Goal: Task Accomplishment & Management: Manage account settings

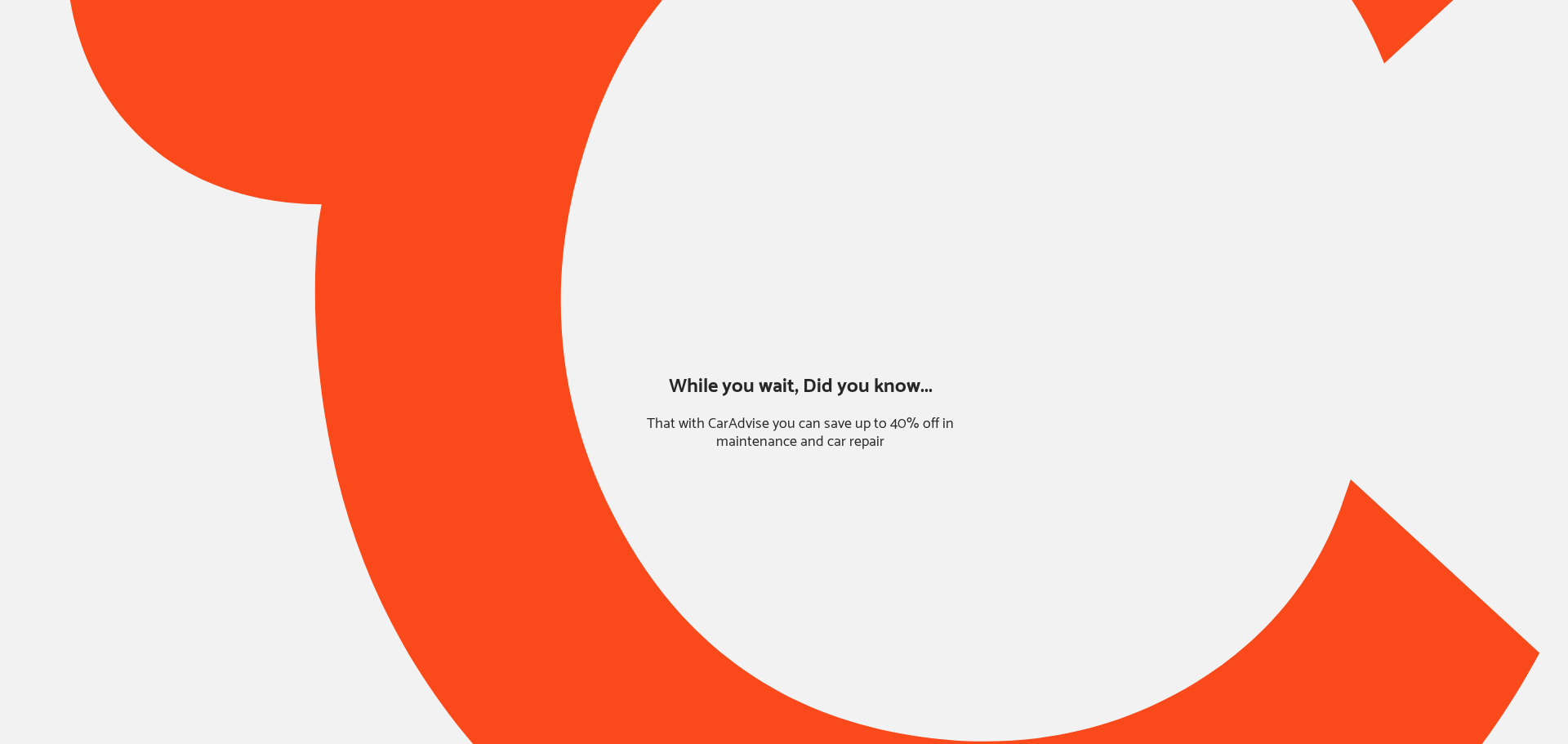
type input "*****"
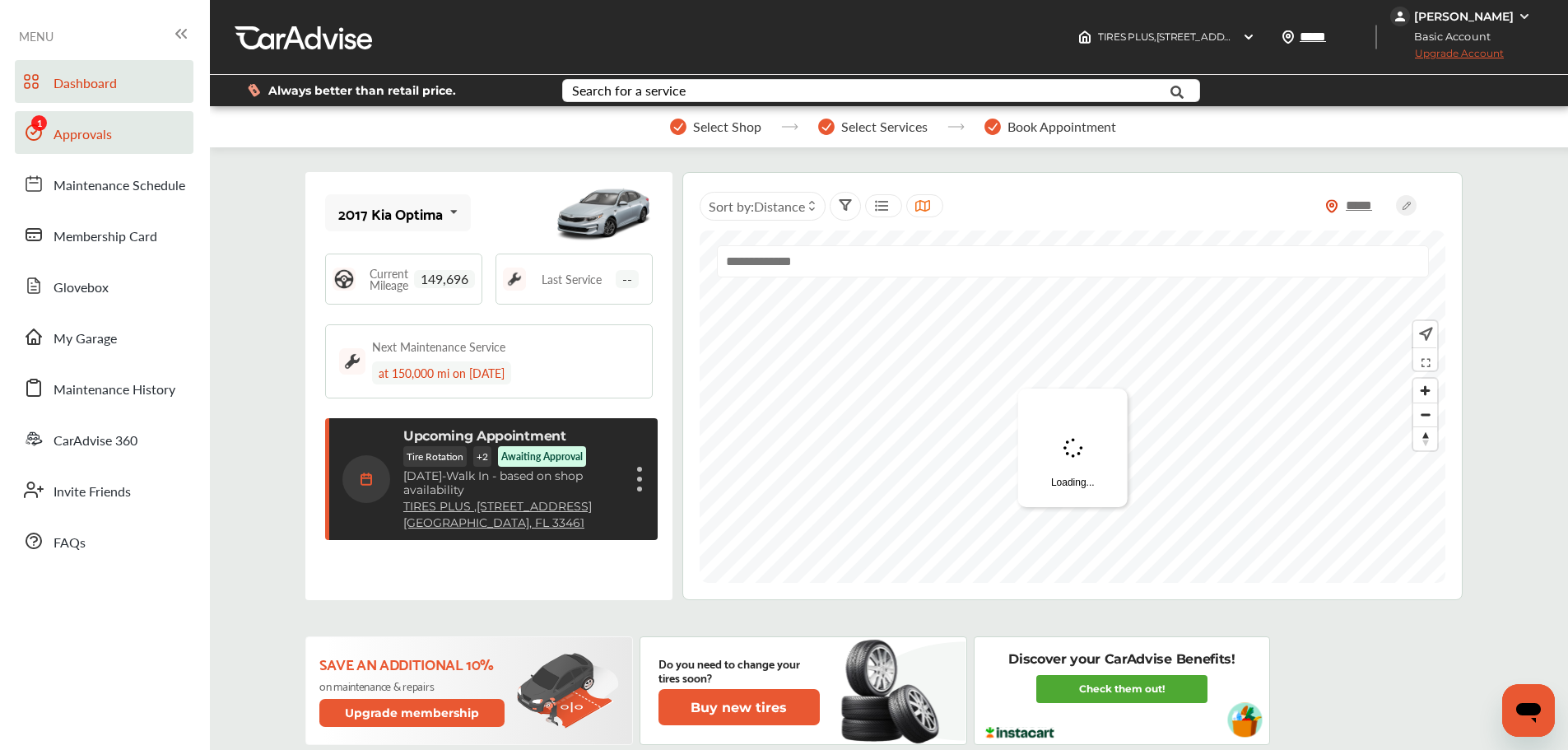
click at [79, 142] on span "Approvals" at bounding box center [82, 135] width 58 height 22
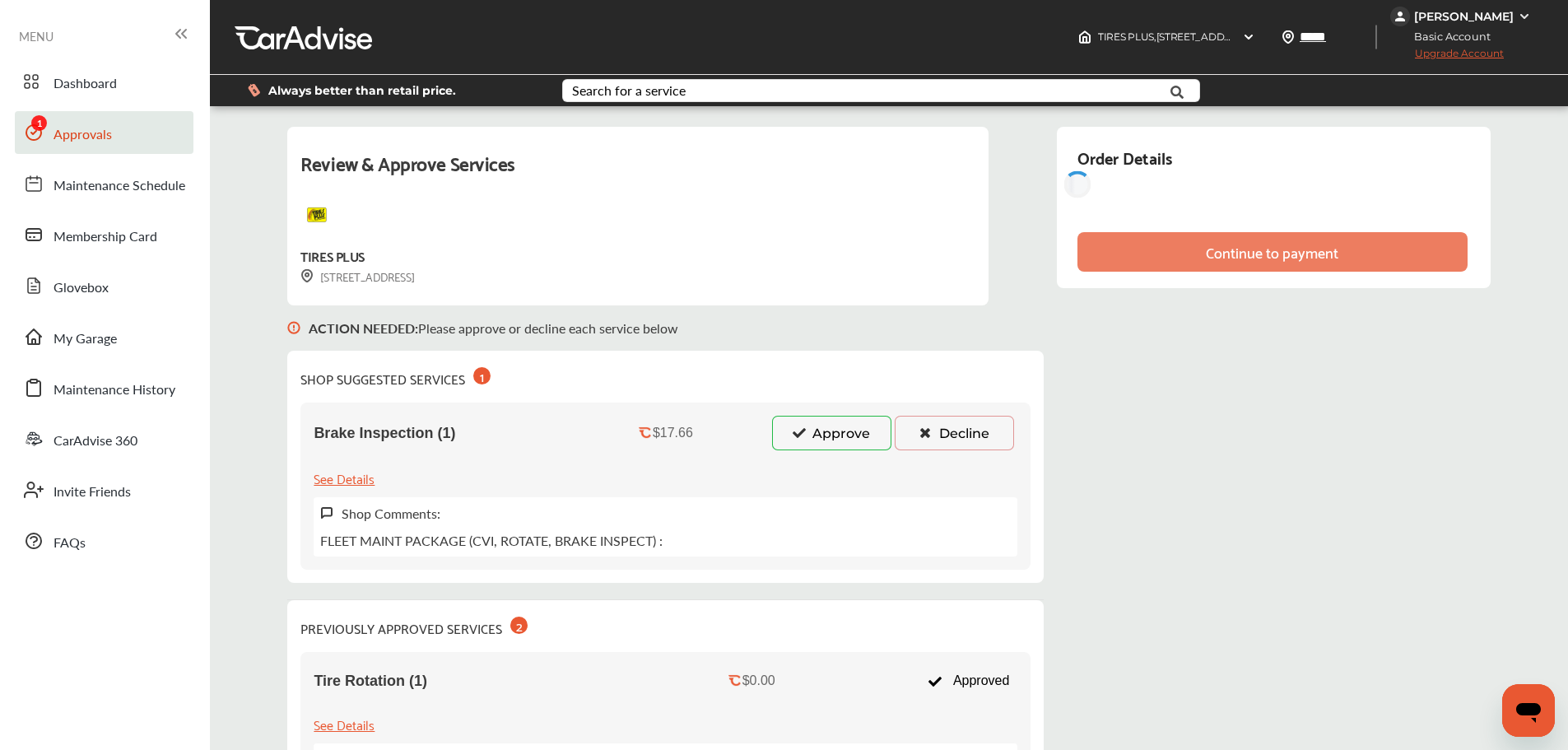
click at [958, 432] on button "Decline" at bounding box center [955, 433] width 120 height 35
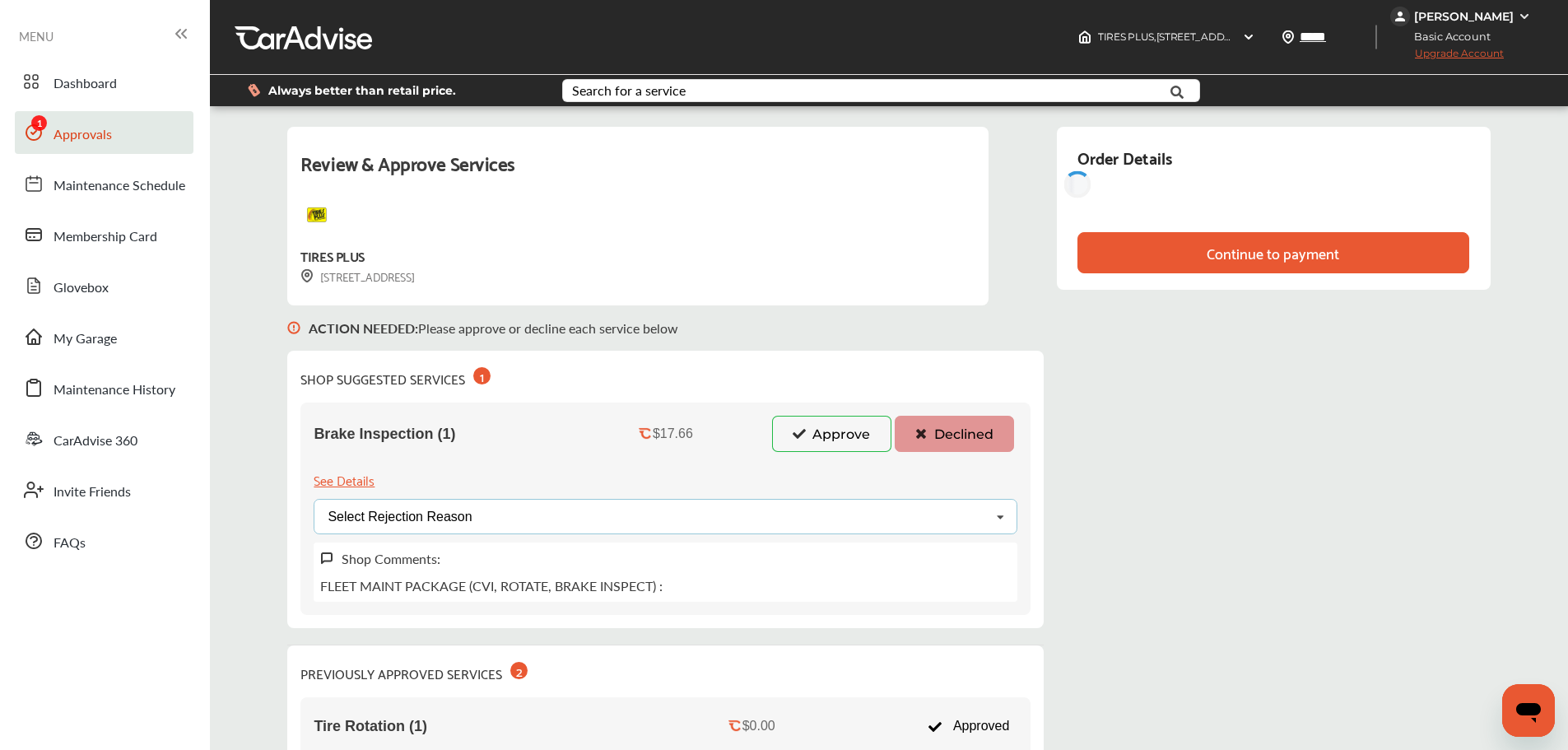
click at [597, 523] on div "Select Rejection Reason Price Not Required More Info Needed Other" at bounding box center [665, 516] width 704 height 36
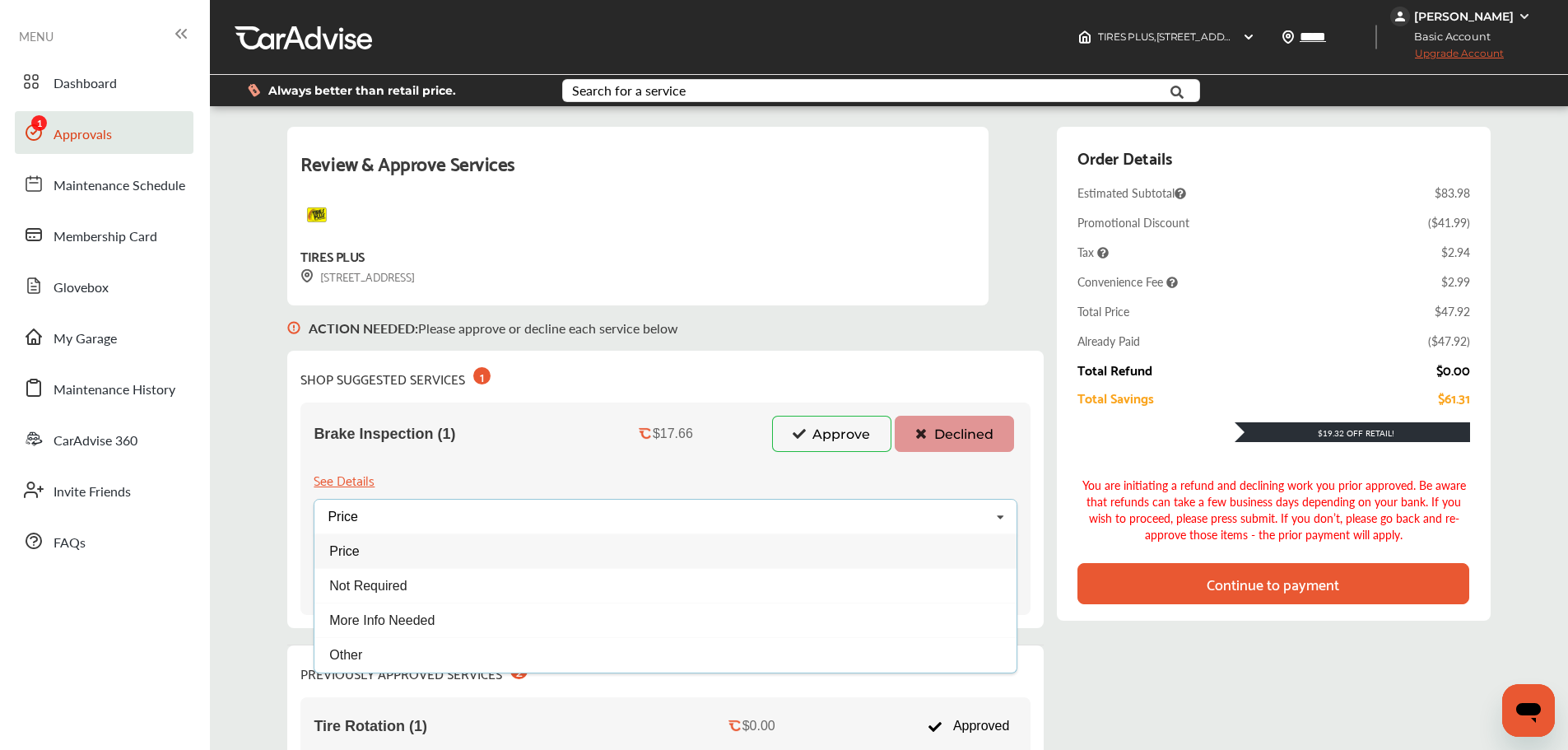
click at [392, 554] on div "Price" at bounding box center [665, 551] width 702 height 35
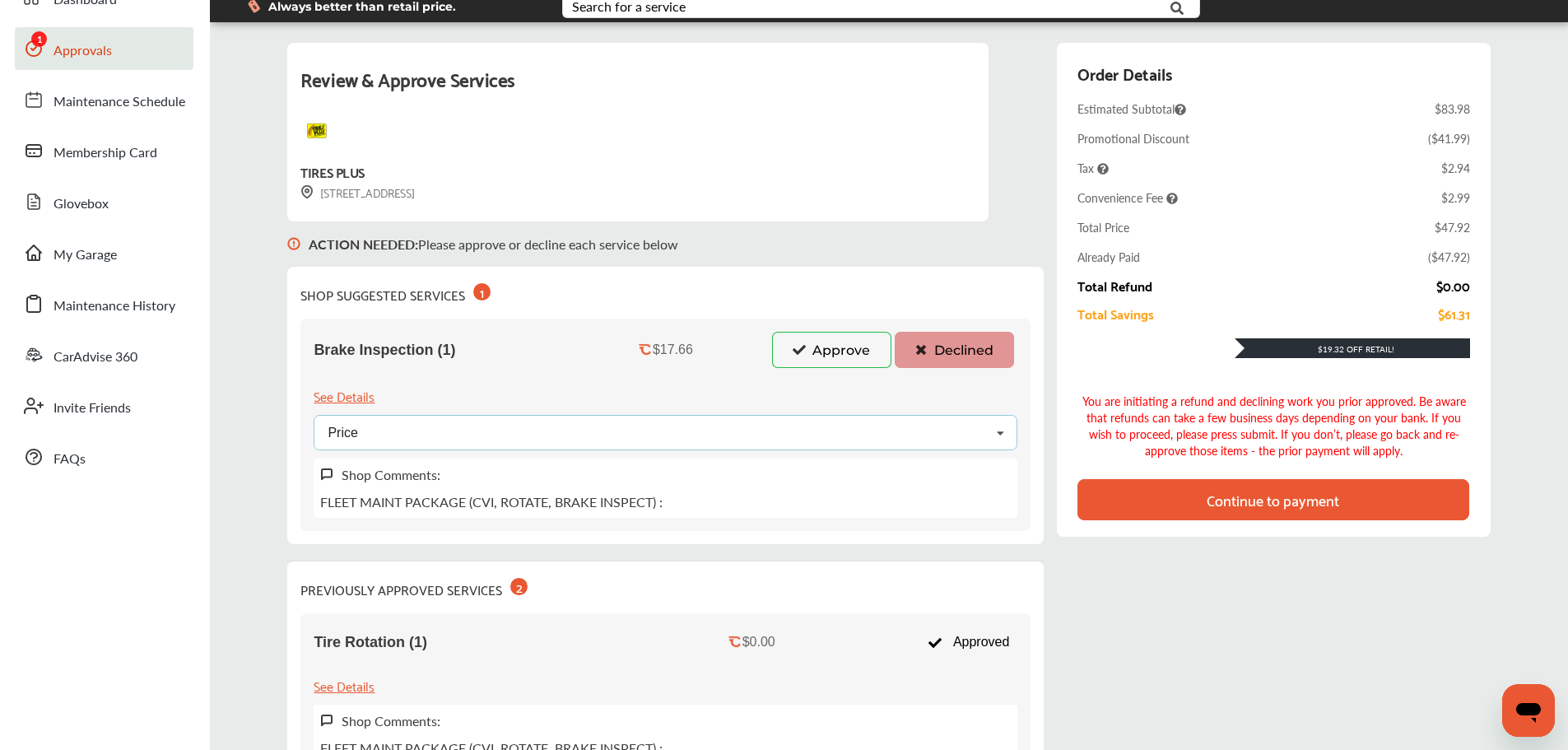
scroll to position [82, 0]
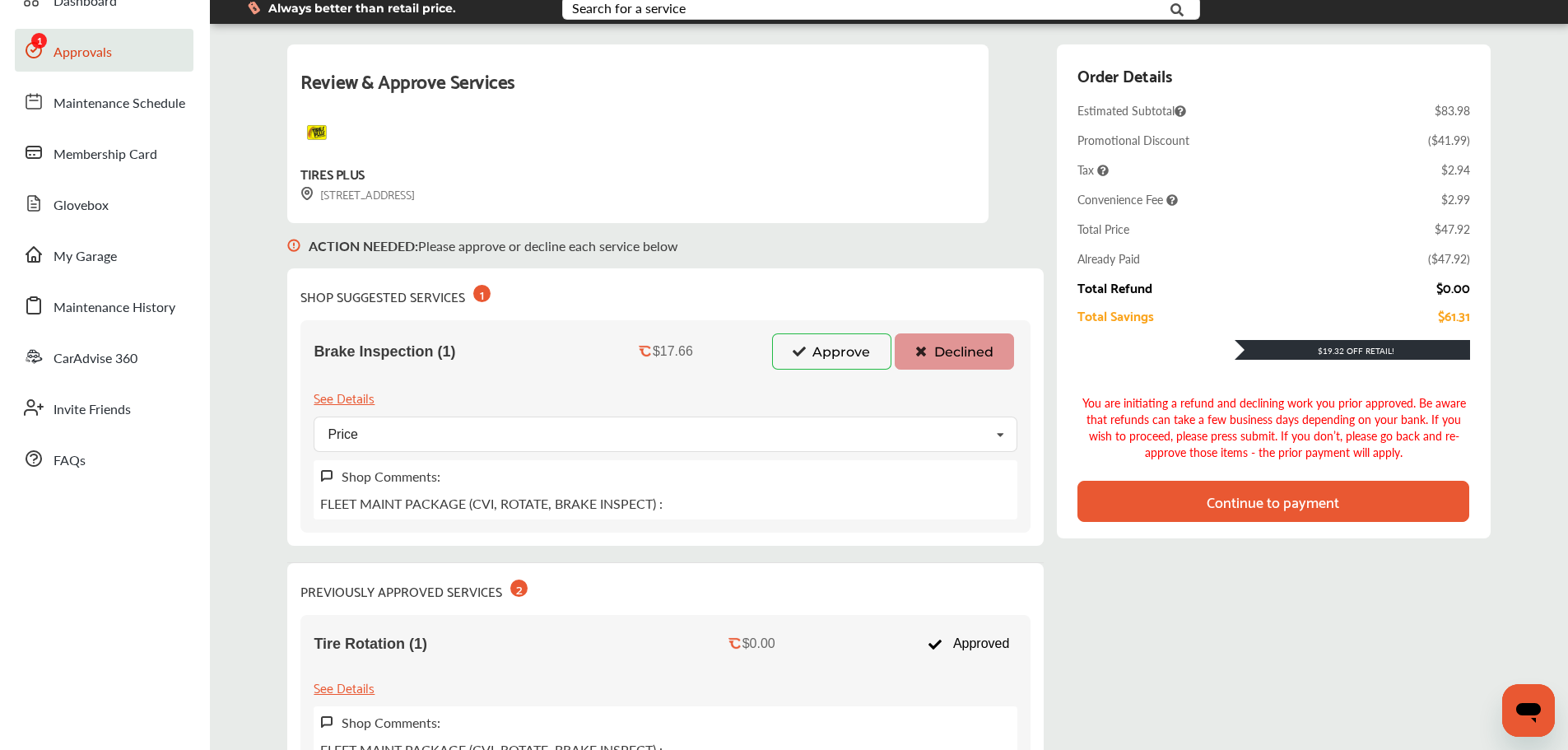
click at [1319, 510] on div "Continue to payment" at bounding box center [1272, 501] width 133 height 16
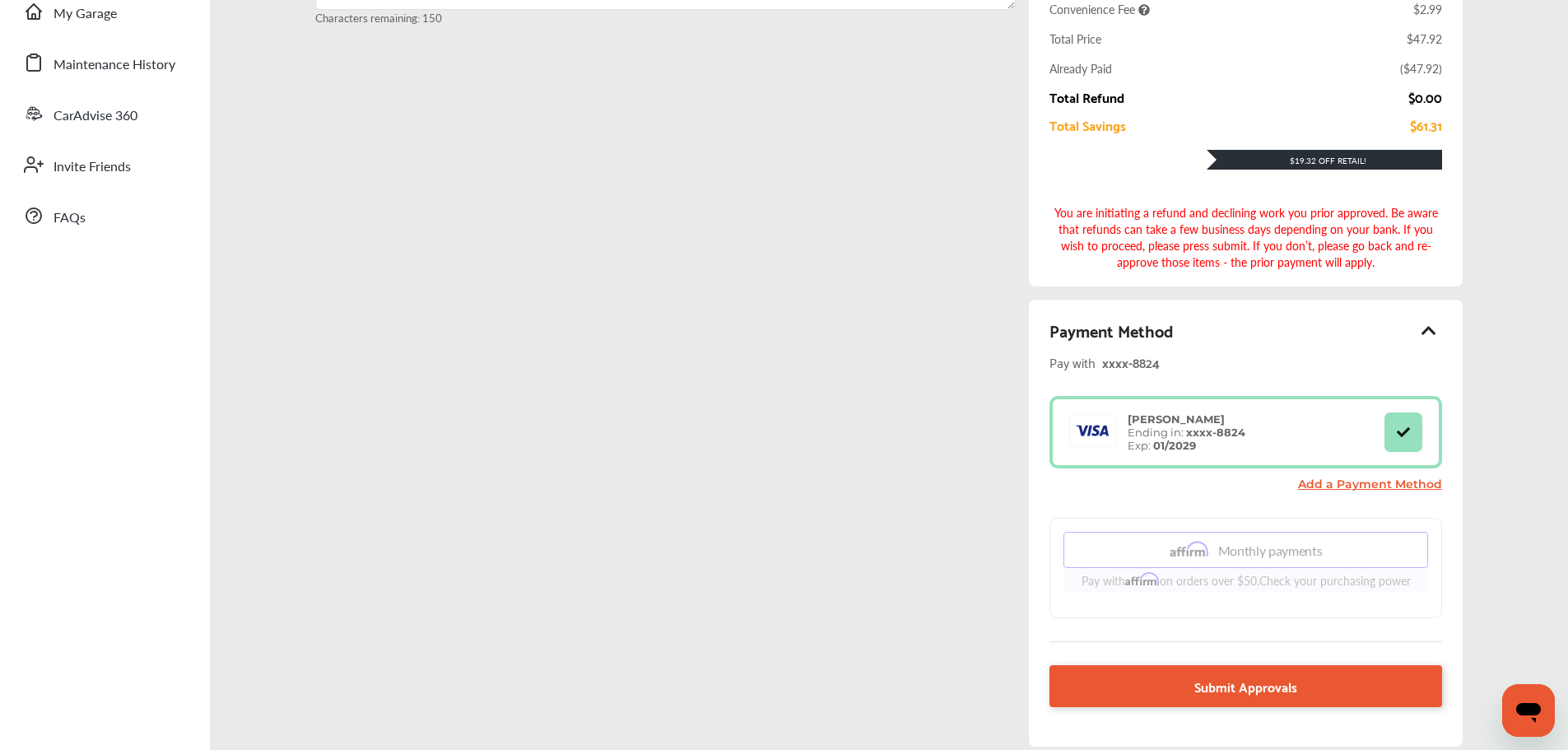
scroll to position [329, 0]
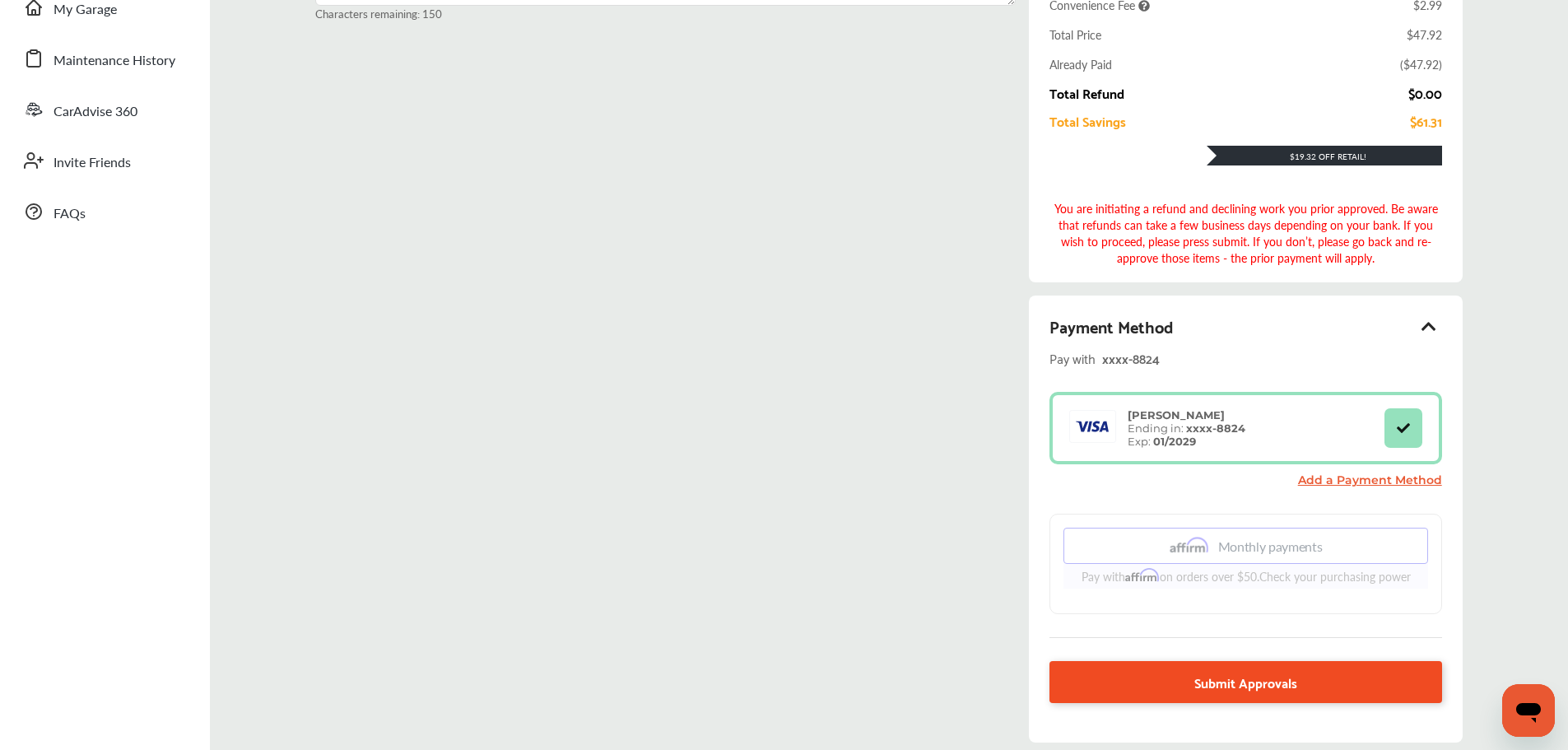
click at [1269, 678] on span "Submit Approvals" at bounding box center [1245, 682] width 103 height 23
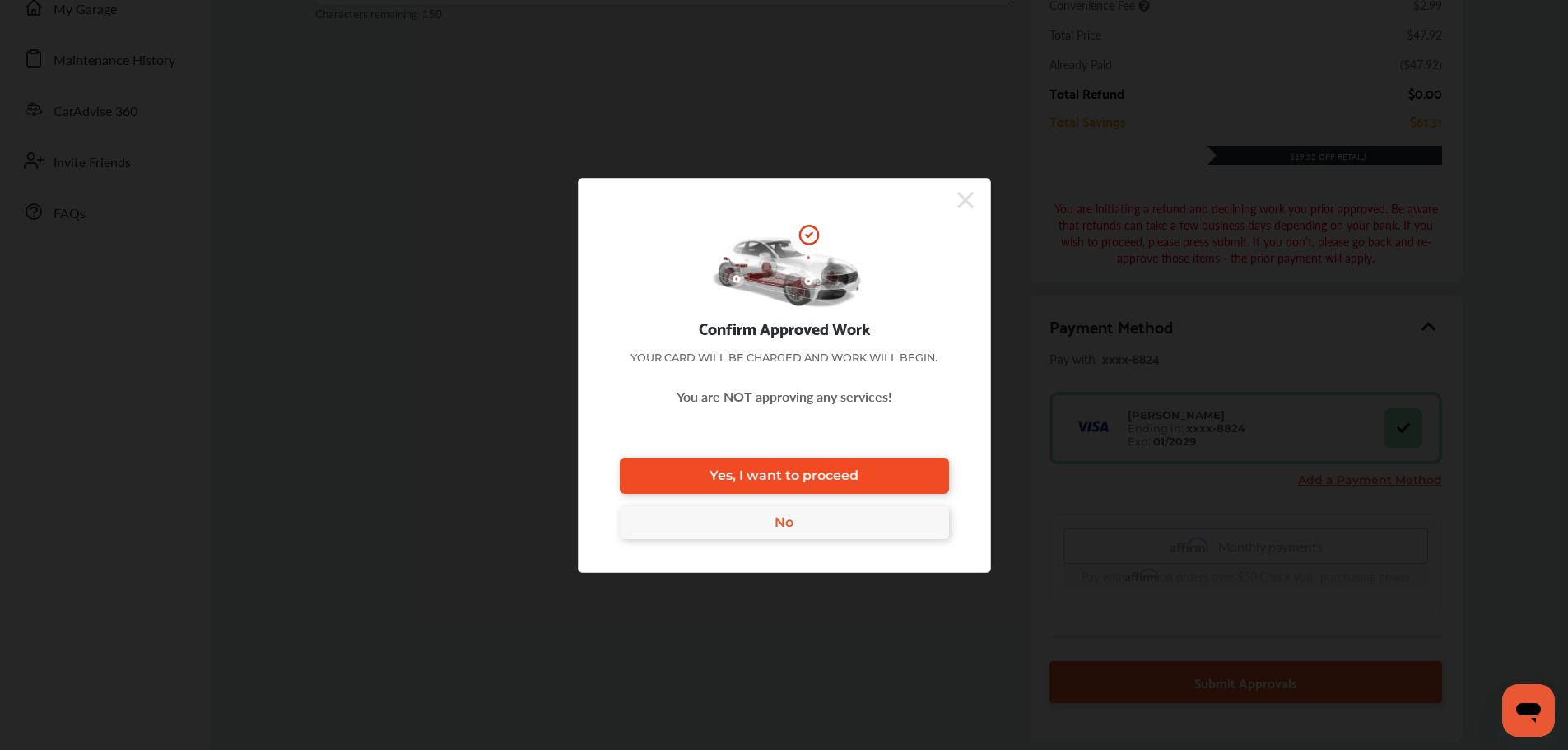
click at [882, 479] on link "Yes, I want to proceed" at bounding box center [784, 476] width 329 height 36
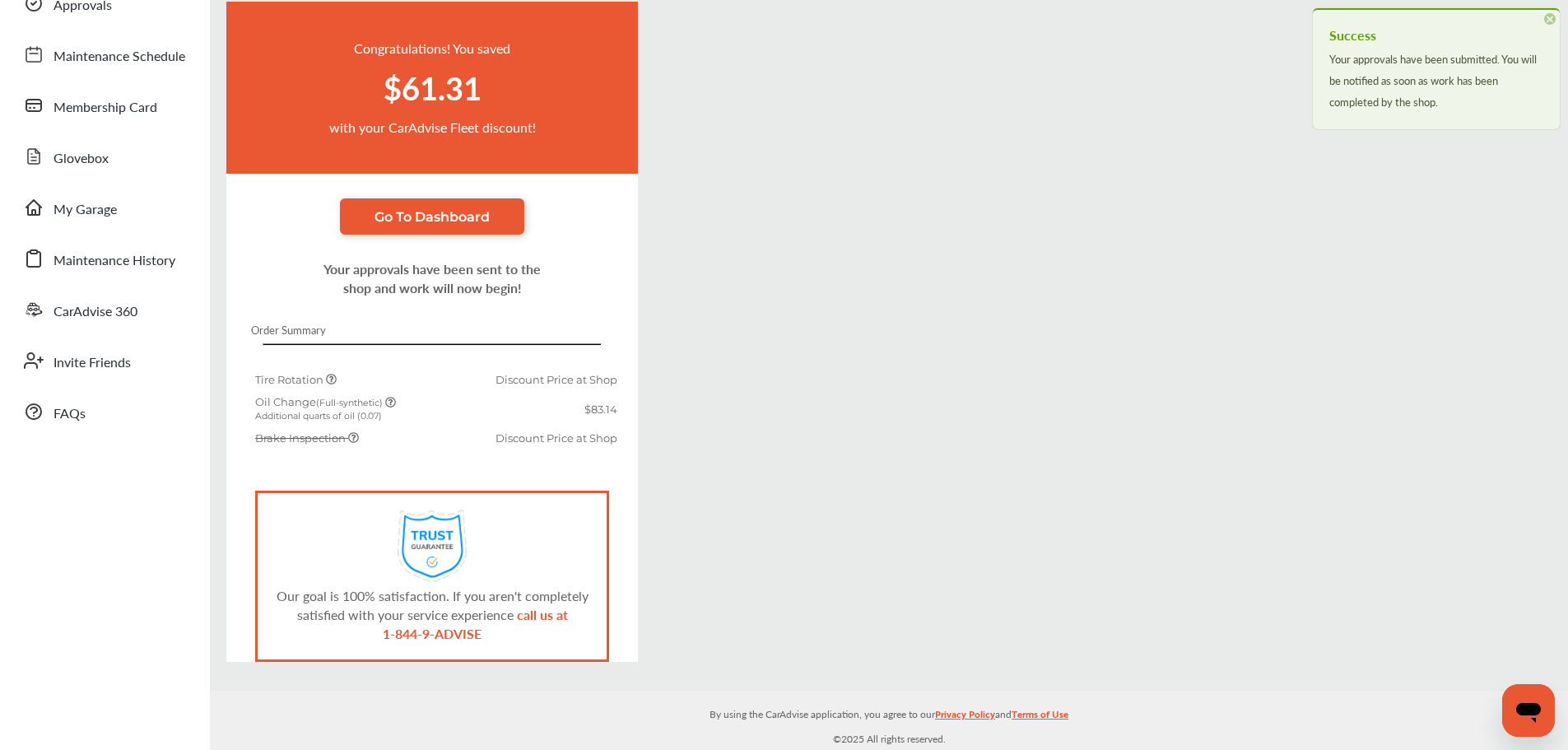
scroll to position [129, 0]
